Goal: Transaction & Acquisition: Purchase product/service

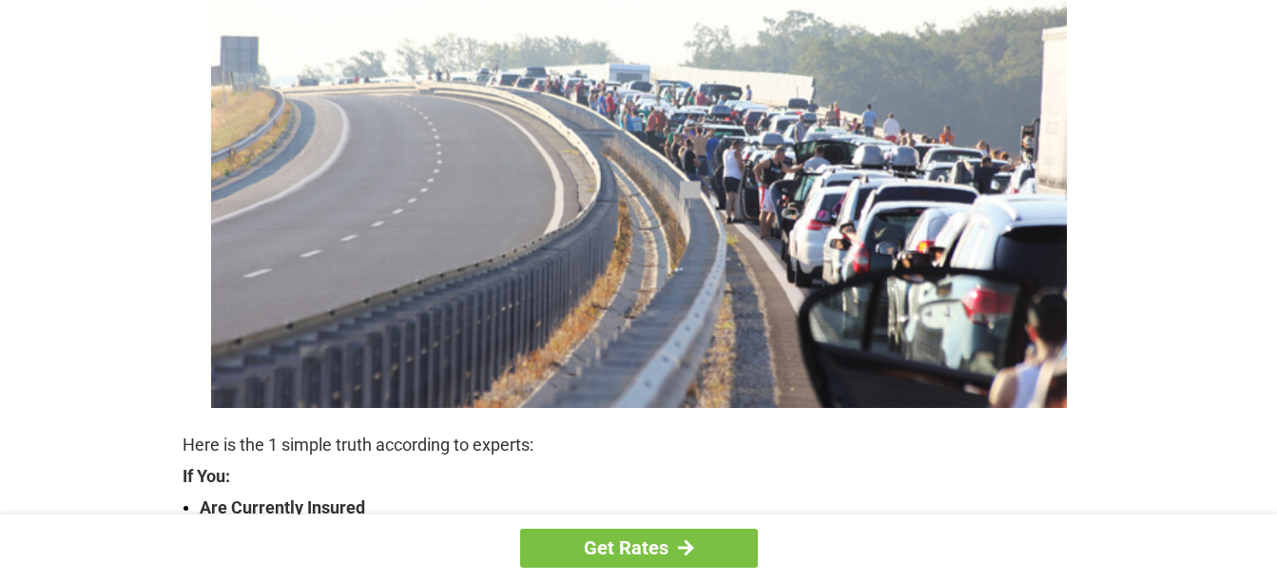
scroll to position [285, 0]
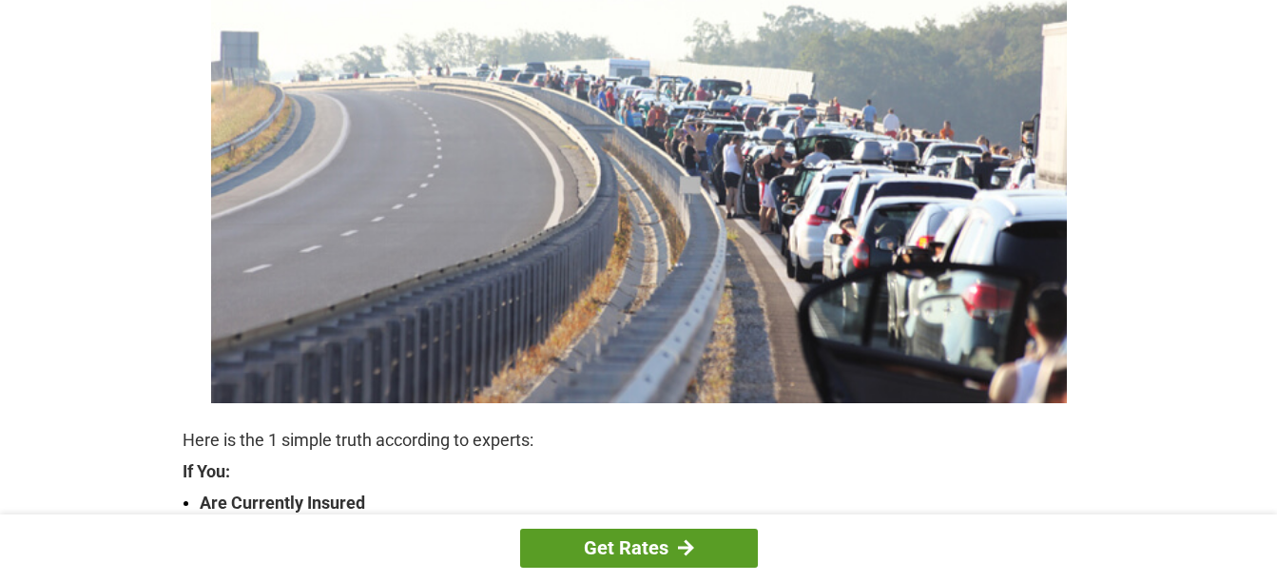
click at [700, 556] on link "Get Rates" at bounding box center [639, 548] width 238 height 39
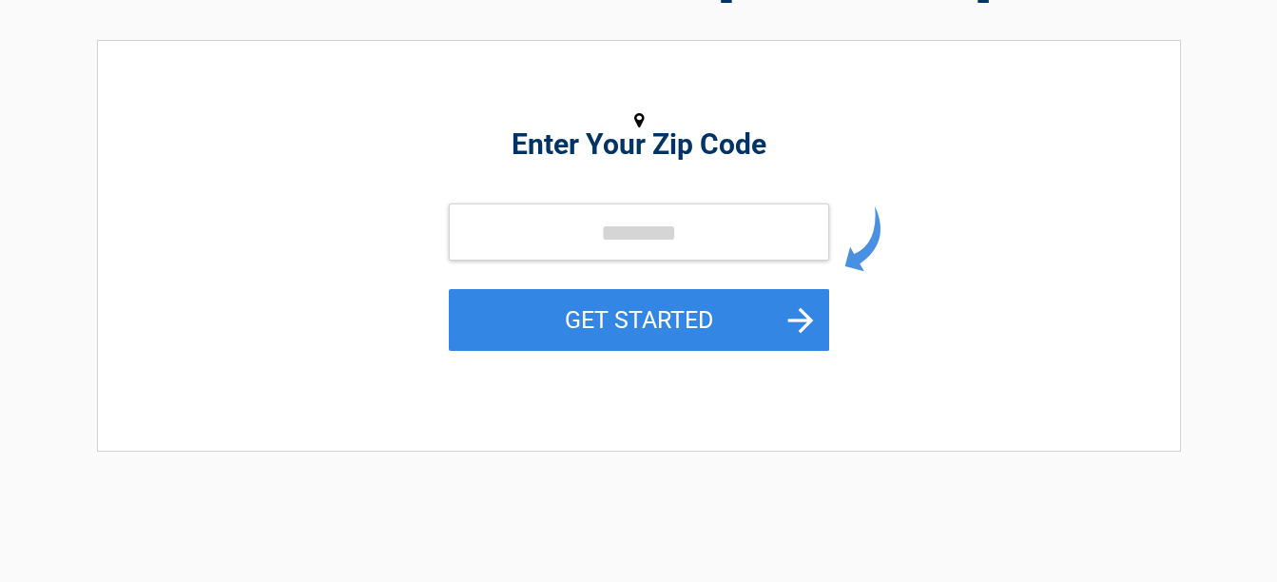
scroll to position [285, 0]
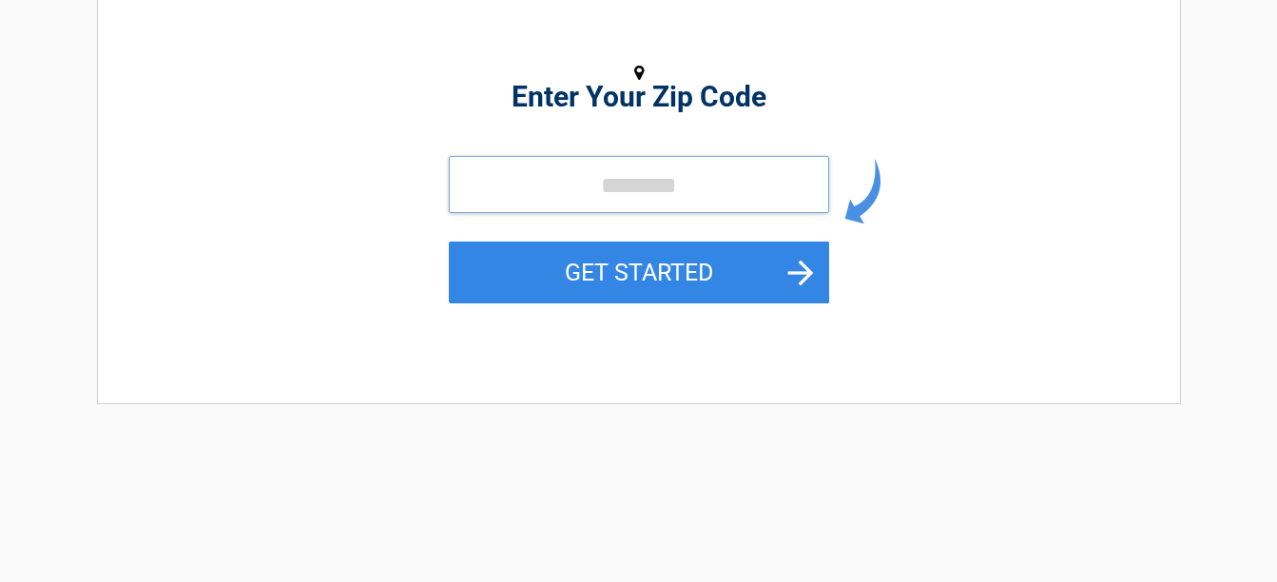
click at [740, 193] on input "tel" at bounding box center [639, 184] width 380 height 57
type input "*****"
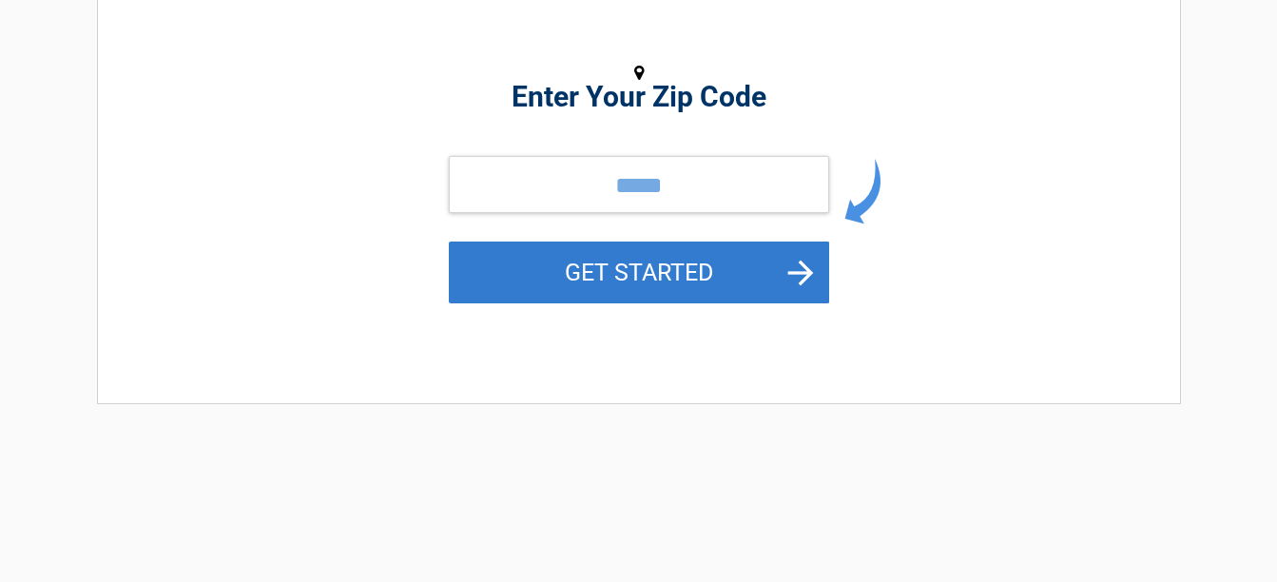
click at [658, 275] on button "GET STARTED" at bounding box center [639, 273] width 380 height 62
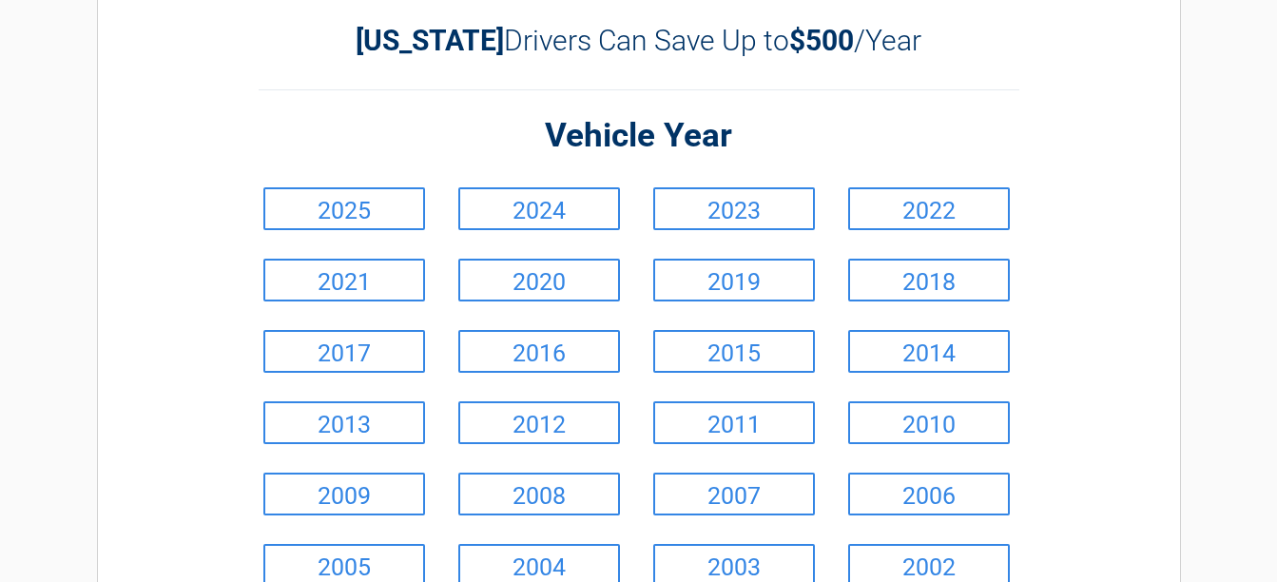
scroll to position [190, 0]
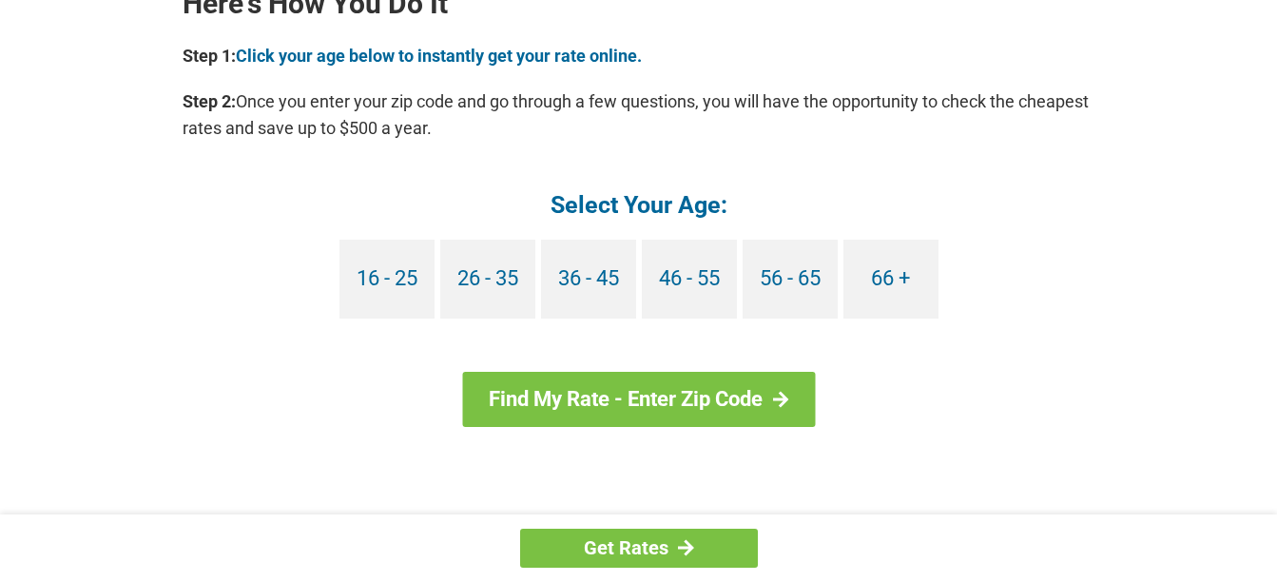
scroll to position [1807, 0]
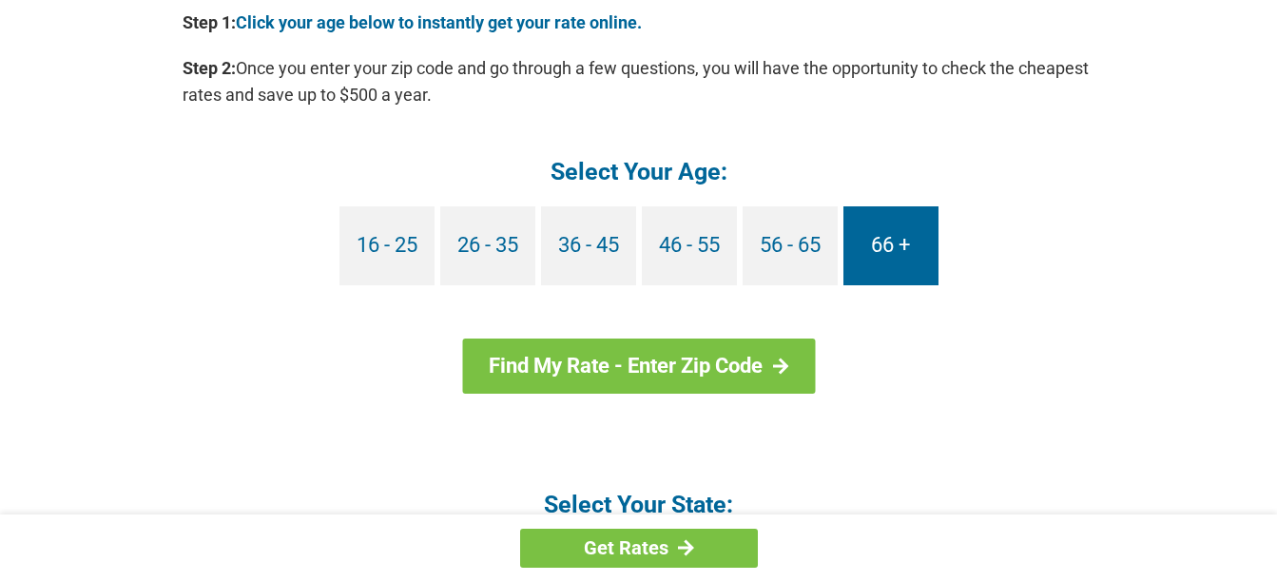
click at [906, 248] on link "66 +" at bounding box center [891, 245] width 95 height 79
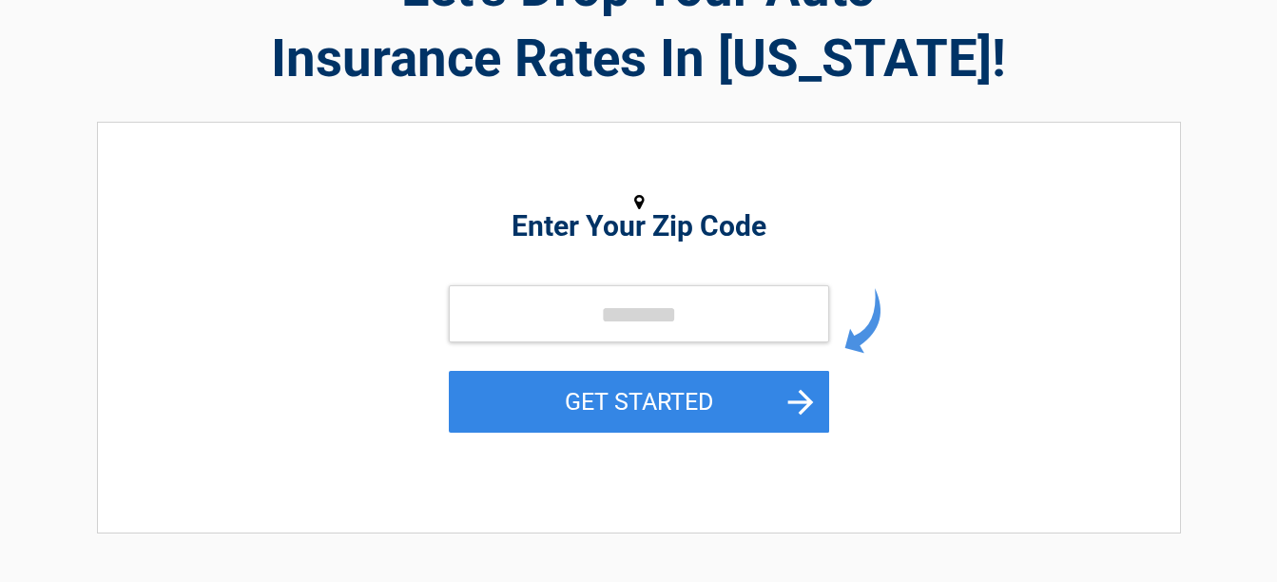
scroll to position [190, 0]
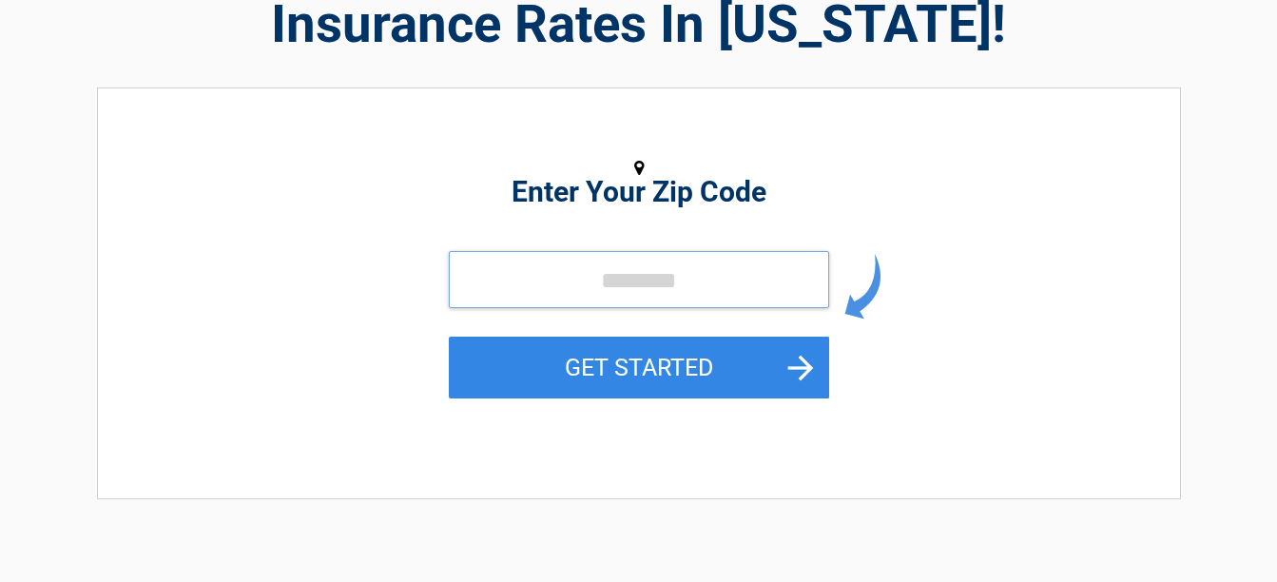
click at [675, 275] on input "tel" at bounding box center [639, 279] width 380 height 57
type input "*****"
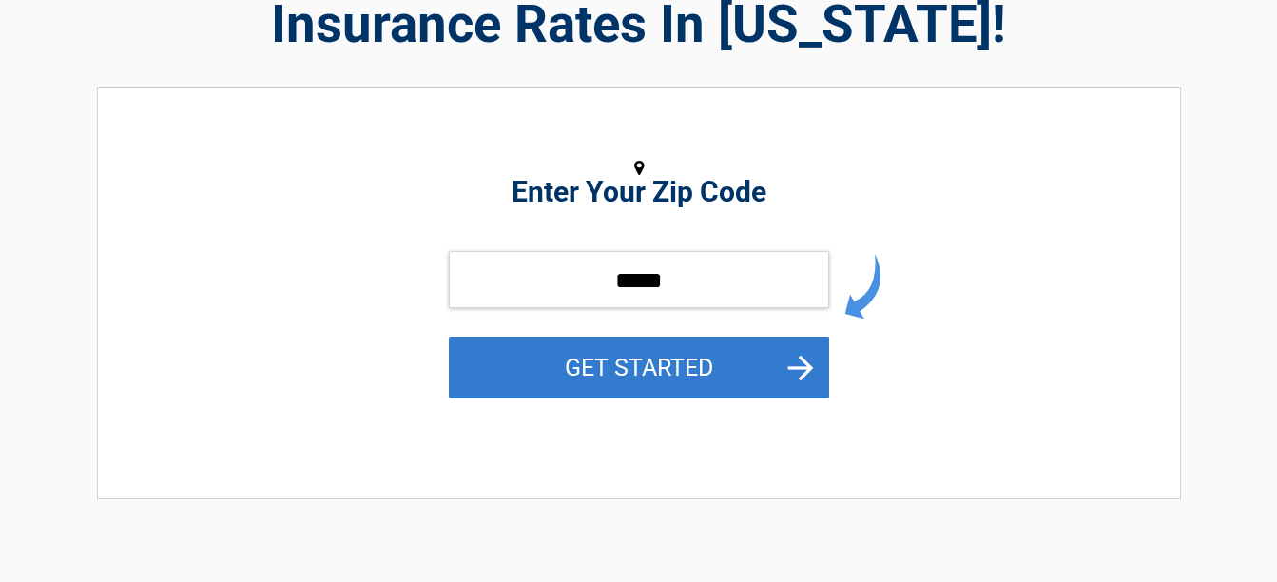
click at [604, 366] on button "GET STARTED" at bounding box center [639, 368] width 380 height 62
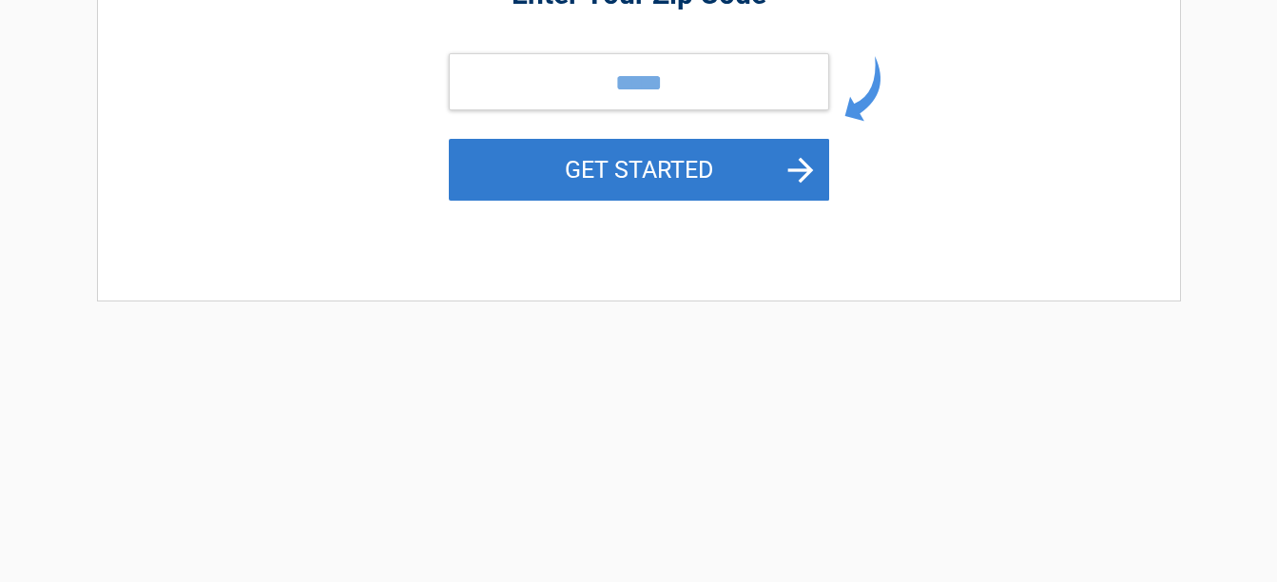
scroll to position [0, 0]
